Goal: Task Accomplishment & Management: Use online tool/utility

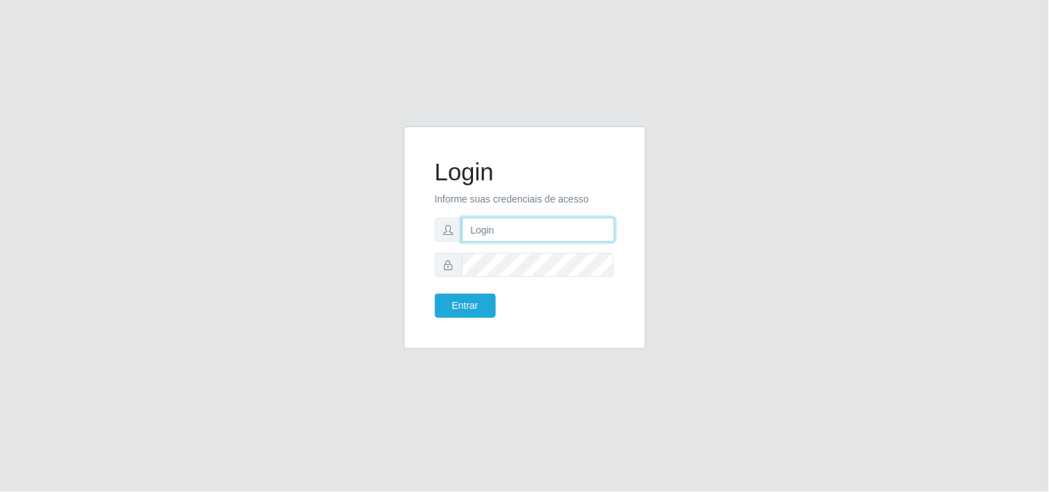
type input "[EMAIL_ADDRESS][DOMAIN_NAME]"
click at [463, 395] on div "Login Informe suas credenciais de acesso [EMAIL_ADDRESS][DOMAIN_NAME] Entrar" at bounding box center [524, 246] width 1049 height 492
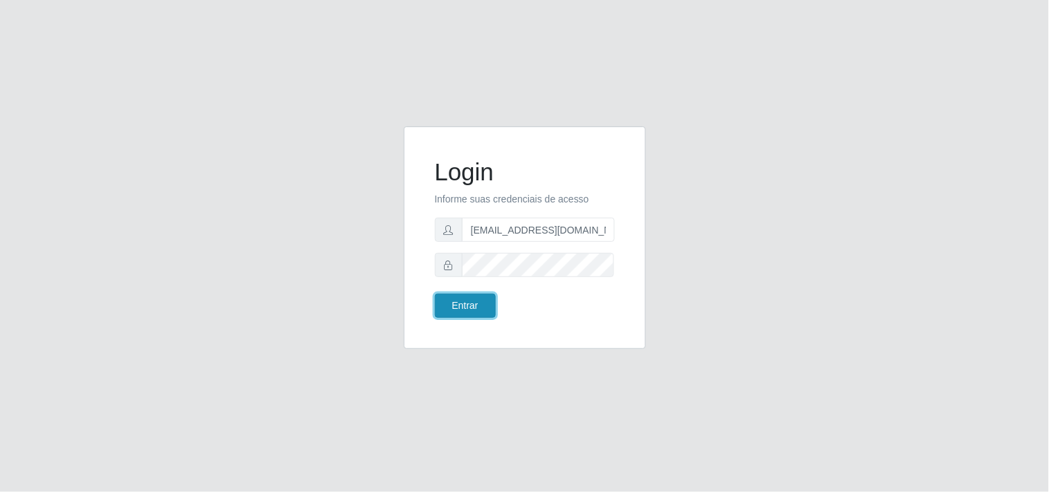
click at [483, 303] on button "Entrar" at bounding box center [465, 306] width 61 height 24
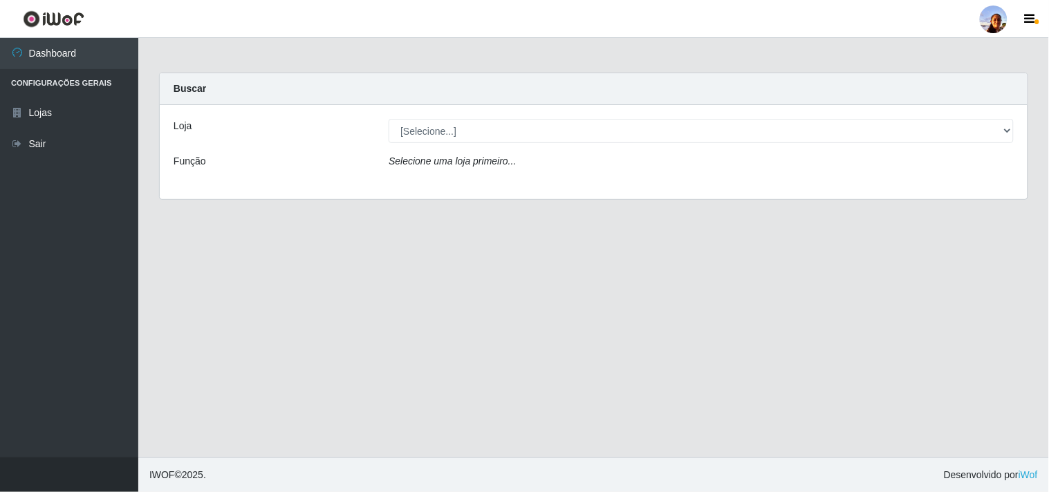
click at [1013, 131] on div "[Selecione...] Supermercado [GEOGRAPHIC_DATA]" at bounding box center [701, 131] width 646 height 24
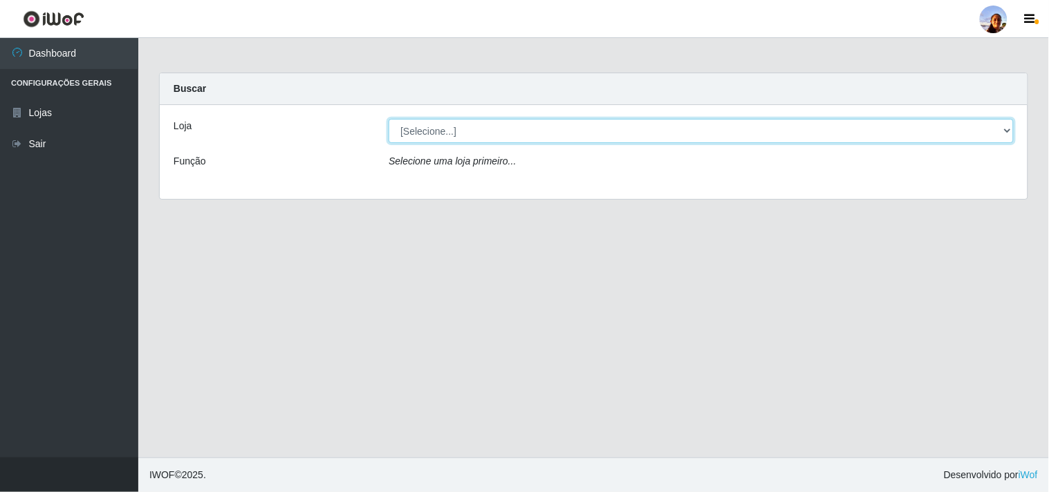
click at [1000, 128] on select "[Selecione...] Supermercado [GEOGRAPHIC_DATA]" at bounding box center [700, 131] width 625 height 24
select select "166"
click at [388, 119] on select "[Selecione...] Supermercado [GEOGRAPHIC_DATA]" at bounding box center [700, 131] width 625 height 24
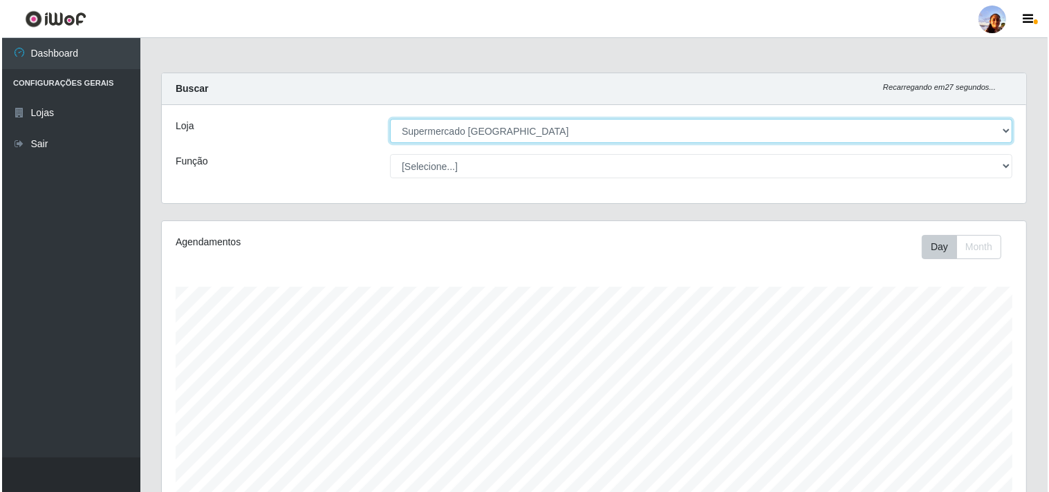
scroll to position [303, 0]
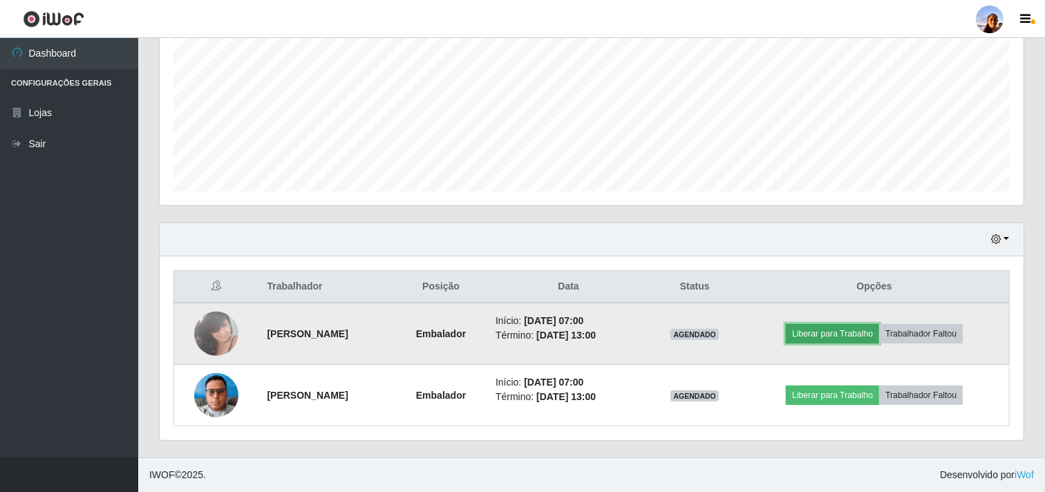
click at [832, 330] on button "Liberar para Trabalho" at bounding box center [832, 333] width 93 height 19
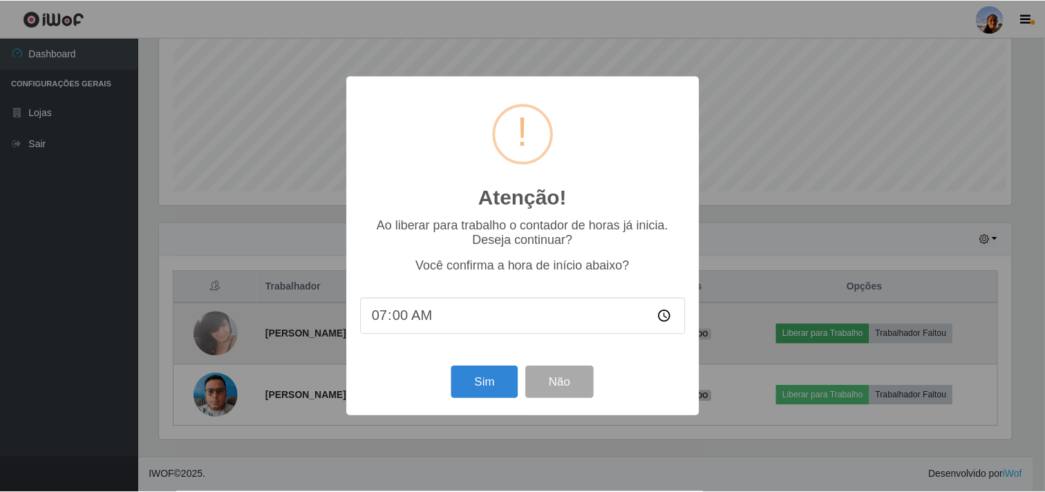
scroll to position [286, 855]
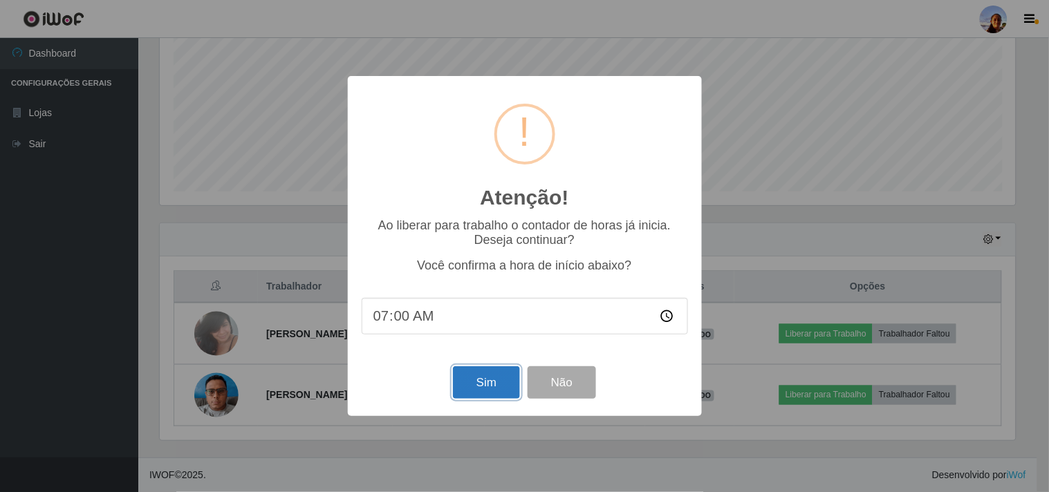
click at [489, 389] on button "Sim" at bounding box center [486, 382] width 67 height 32
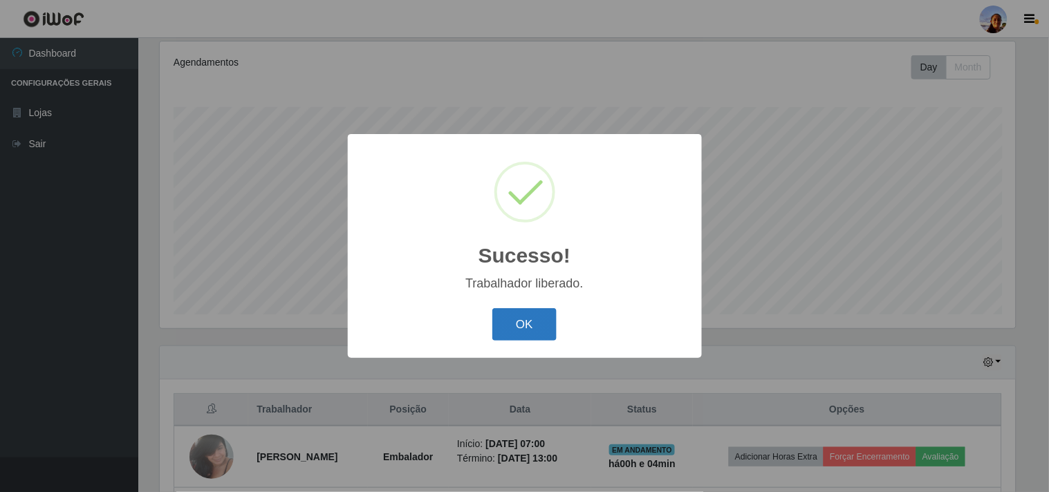
click at [519, 333] on button "OK" at bounding box center [524, 324] width 64 height 32
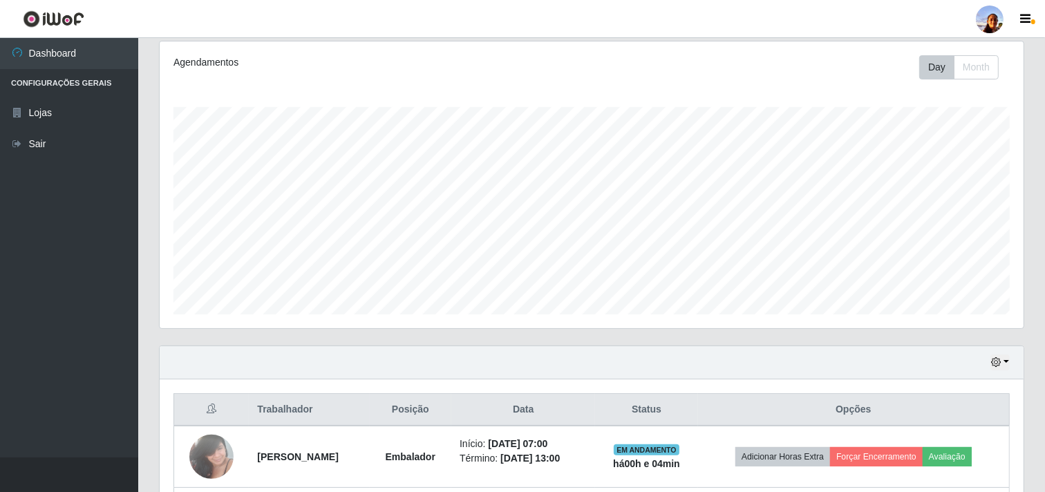
scroll to position [303, 0]
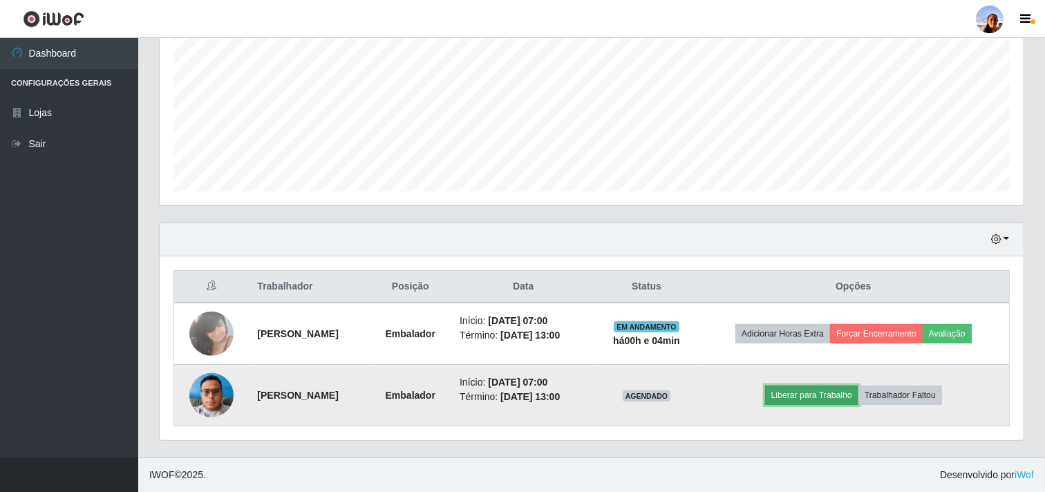
click at [795, 395] on button "Liberar para Trabalho" at bounding box center [811, 395] width 93 height 19
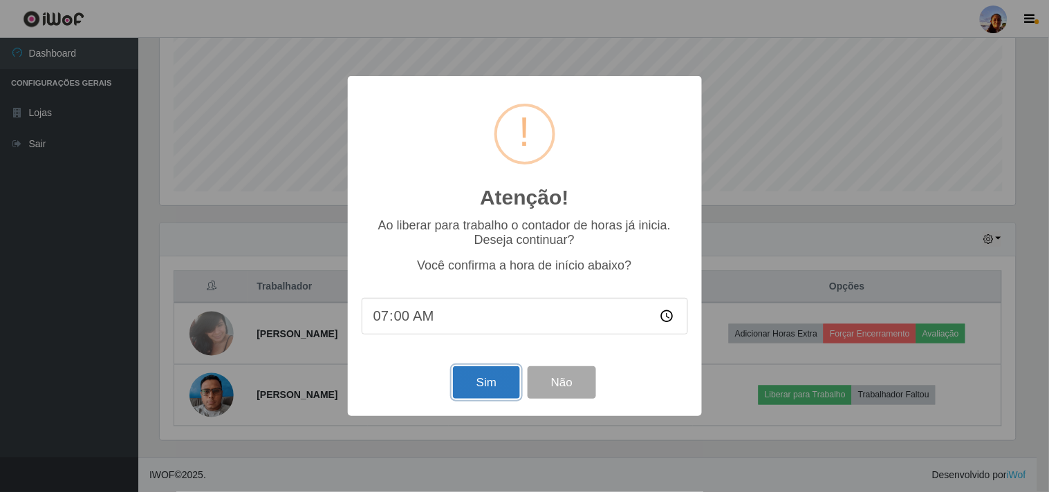
click at [469, 393] on button "Sim" at bounding box center [486, 382] width 67 height 32
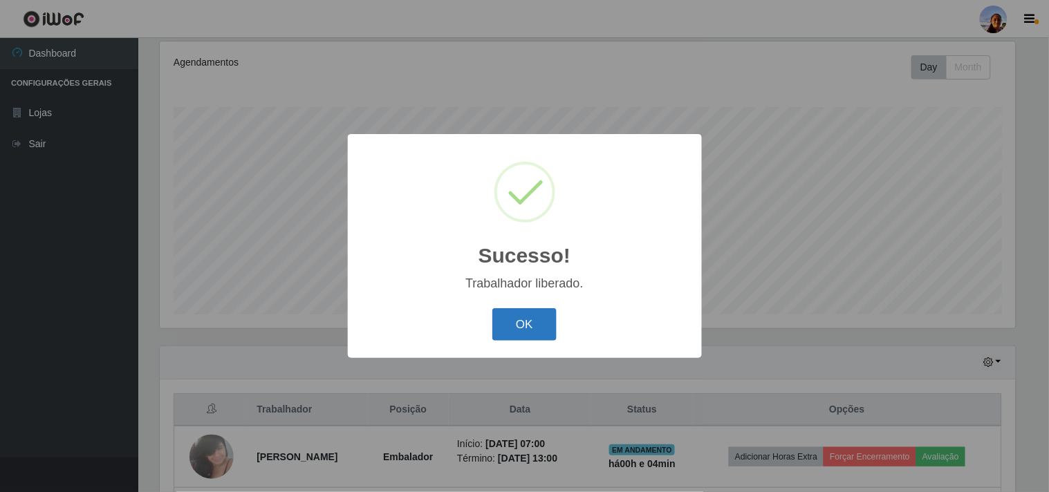
click at [527, 324] on button "OK" at bounding box center [524, 324] width 64 height 32
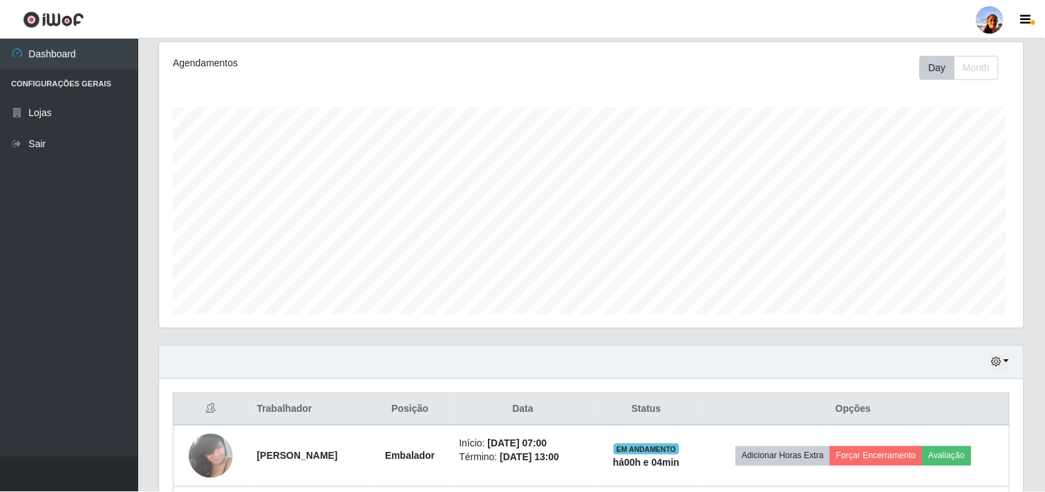
scroll to position [286, 864]
